Goal: Task Accomplishment & Management: Manage account settings

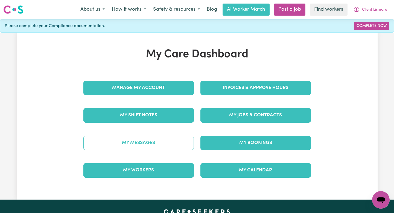
click at [142, 140] on link "My Messages" at bounding box center [138, 143] width 110 height 14
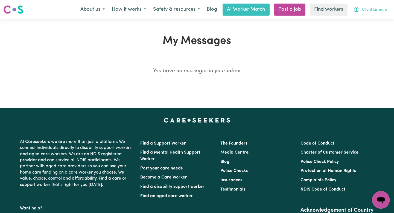
click at [375, 6] on button "Client Lismore" at bounding box center [370, 9] width 41 height 11
click at [373, 32] on link "Logout" at bounding box center [368, 31] width 43 height 10
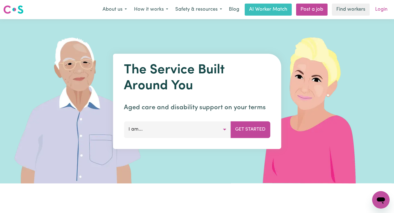
click at [380, 6] on link "Login" at bounding box center [381, 10] width 19 height 12
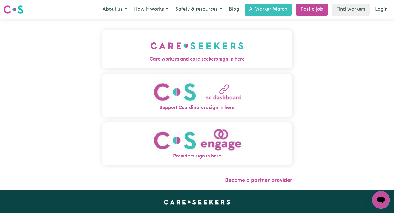
click at [357, 22] on div "Care workers and care seekers sign in here Support Coordinators sign in here Pr…" at bounding box center [197, 104] width 394 height 171
click at [277, 64] on button "Care workers and care seekers sign in here" at bounding box center [197, 49] width 190 height 38
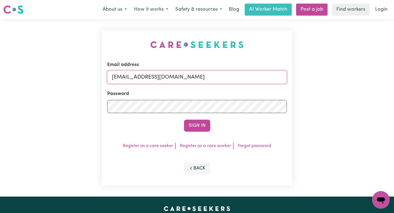
drag, startPoint x: 264, startPoint y: 78, endPoint x: 140, endPoint y: 77, distance: 124.3
click at [140, 78] on input "[EMAIL_ADDRESS][DOMAIN_NAME]" at bounding box center [197, 77] width 180 height 13
paste input "SunnyBankHCK"
type input "[EMAIL_ADDRESS][DOMAIN_NAME]"
click at [184, 119] on button "Sign In" at bounding box center [197, 125] width 26 height 12
